Goal: Find specific page/section

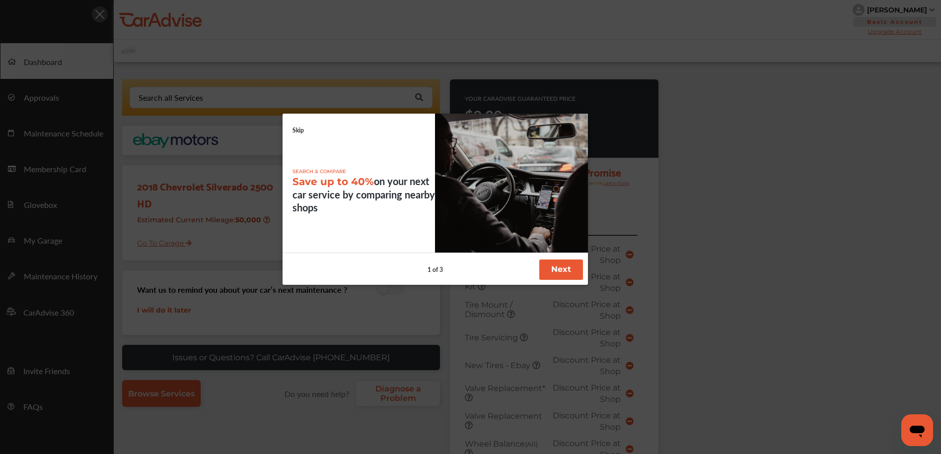
click at [574, 274] on button "Next" at bounding box center [561, 270] width 44 height 20
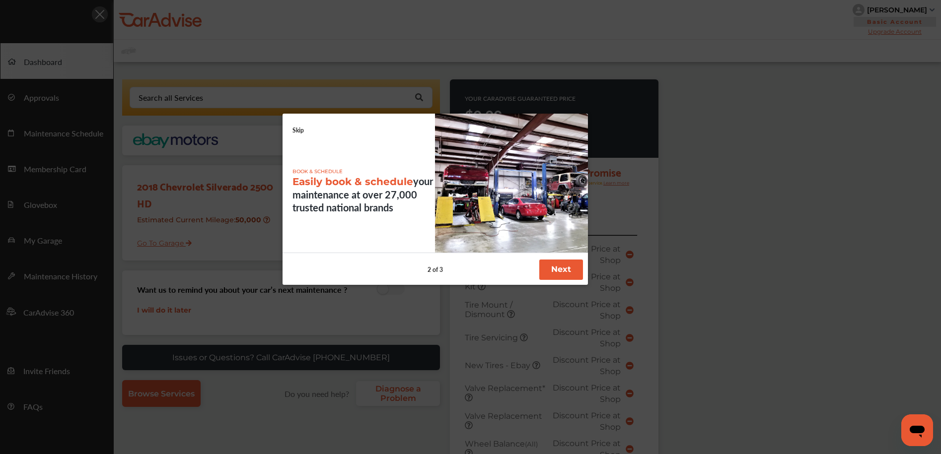
click at [569, 272] on button "Next" at bounding box center [561, 270] width 44 height 20
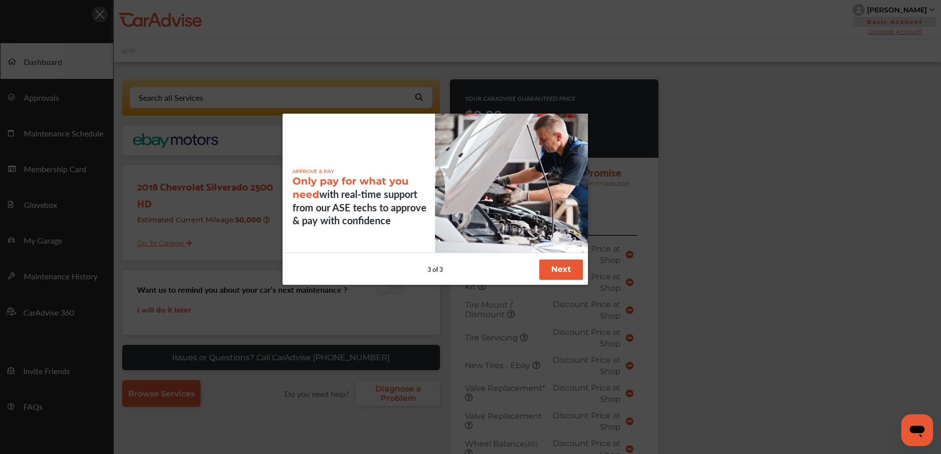
click at [568, 272] on button "Next" at bounding box center [561, 270] width 44 height 20
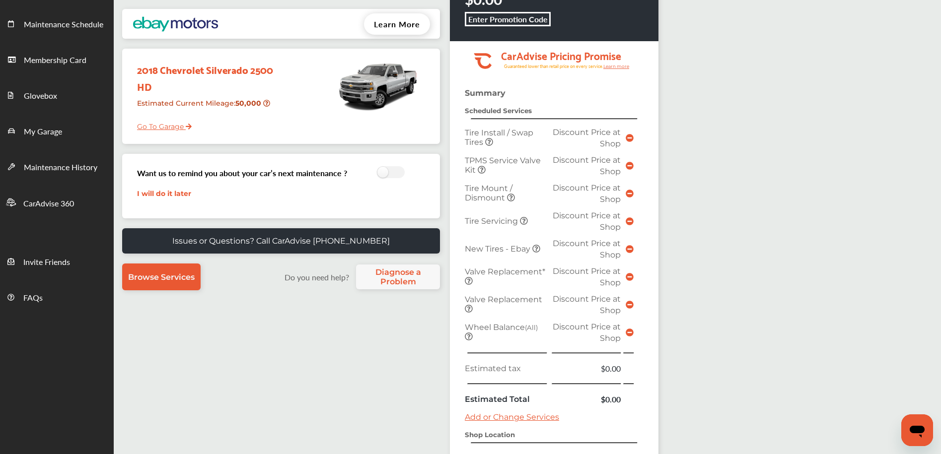
scroll to position [247, 0]
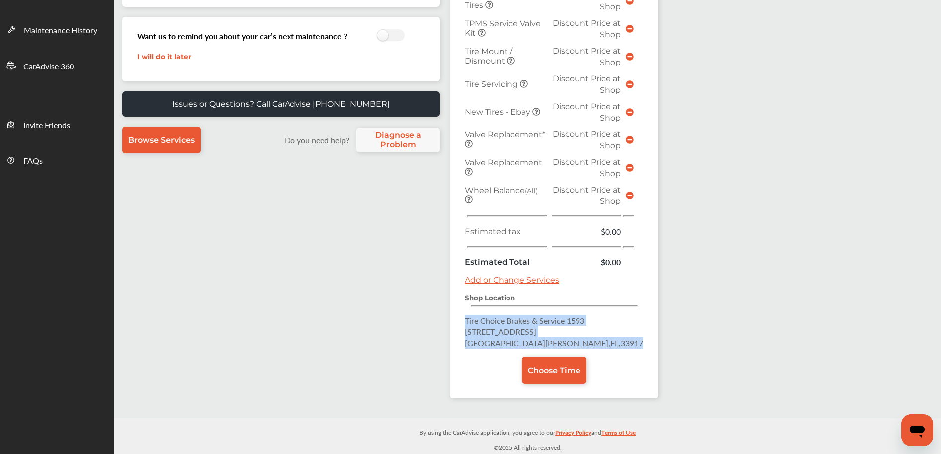
drag, startPoint x: 464, startPoint y: 319, endPoint x: 531, endPoint y: 335, distance: 69.4
click at [557, 345] on p "Tire Choice Brakes & Service 1593 [STREET_ADDRESS][PERSON_NAME]" at bounding box center [554, 332] width 179 height 34
copy p "Tire Choice Brakes & Service 1593 [STREET_ADDRESS][PERSON_NAME]"
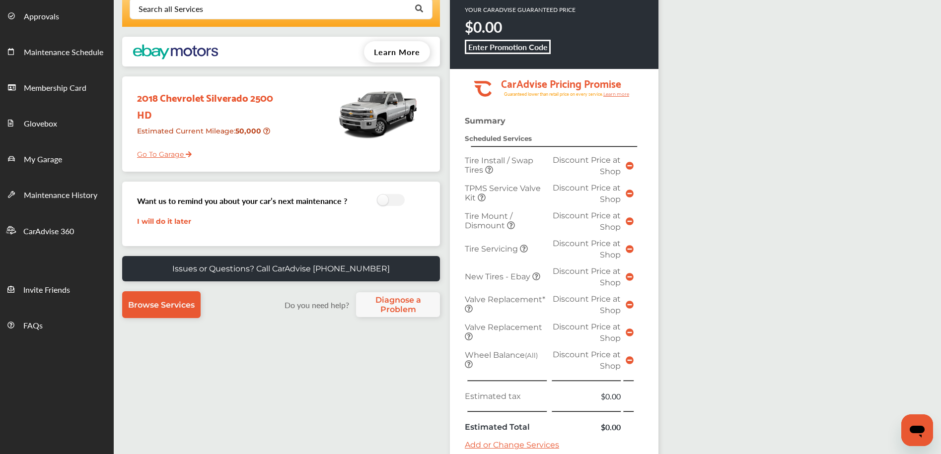
scroll to position [0, 0]
